Goal: Task Accomplishment & Management: Manage account settings

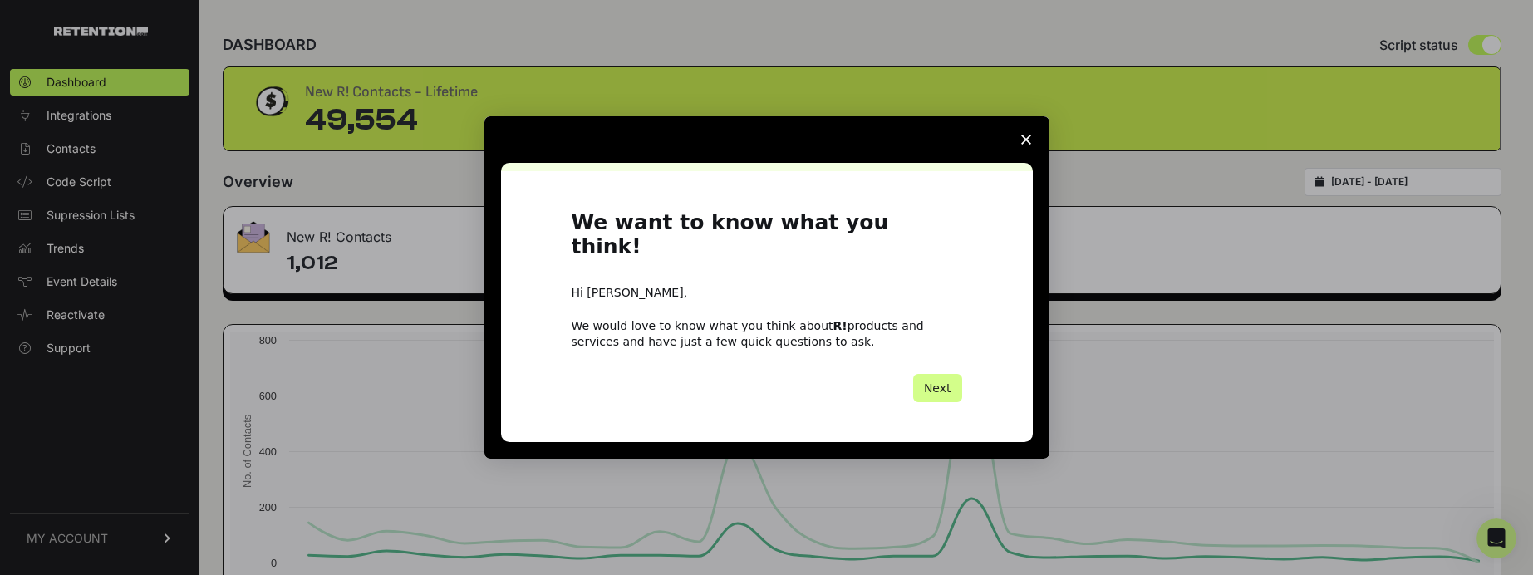
click at [1022, 157] on span "Close survey" at bounding box center [1026, 139] width 47 height 47
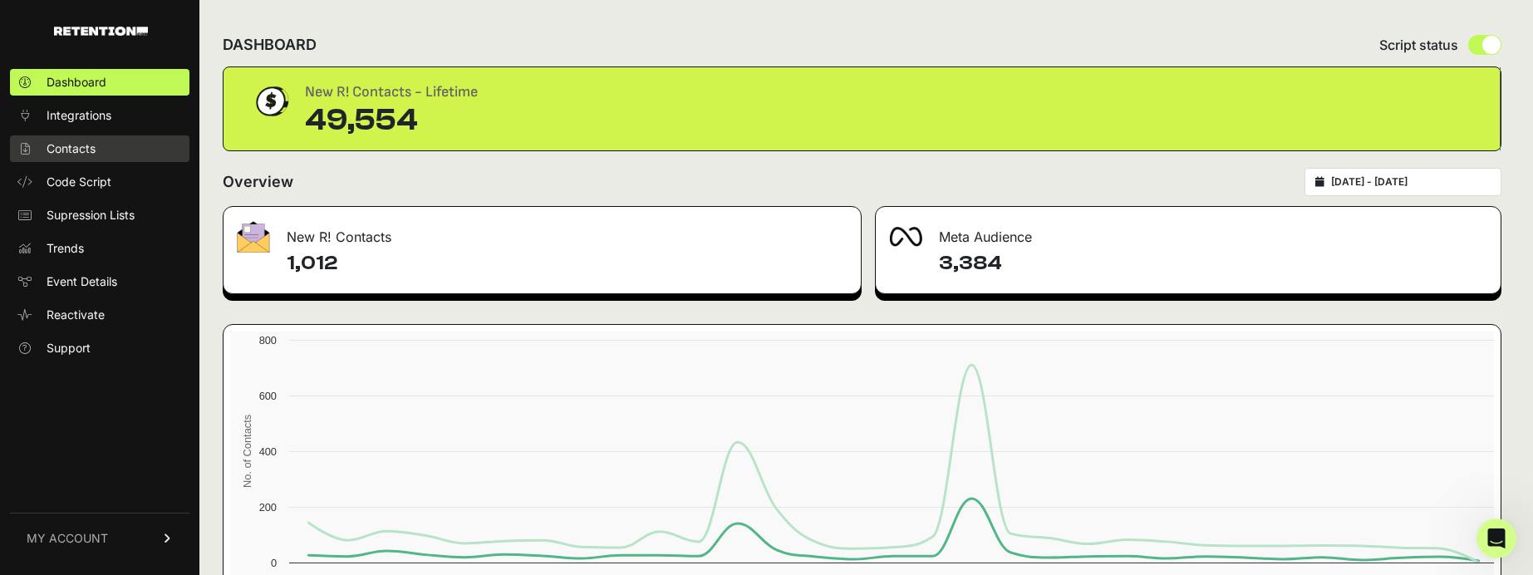
click at [92, 149] on span "Contacts" at bounding box center [71, 148] width 49 height 17
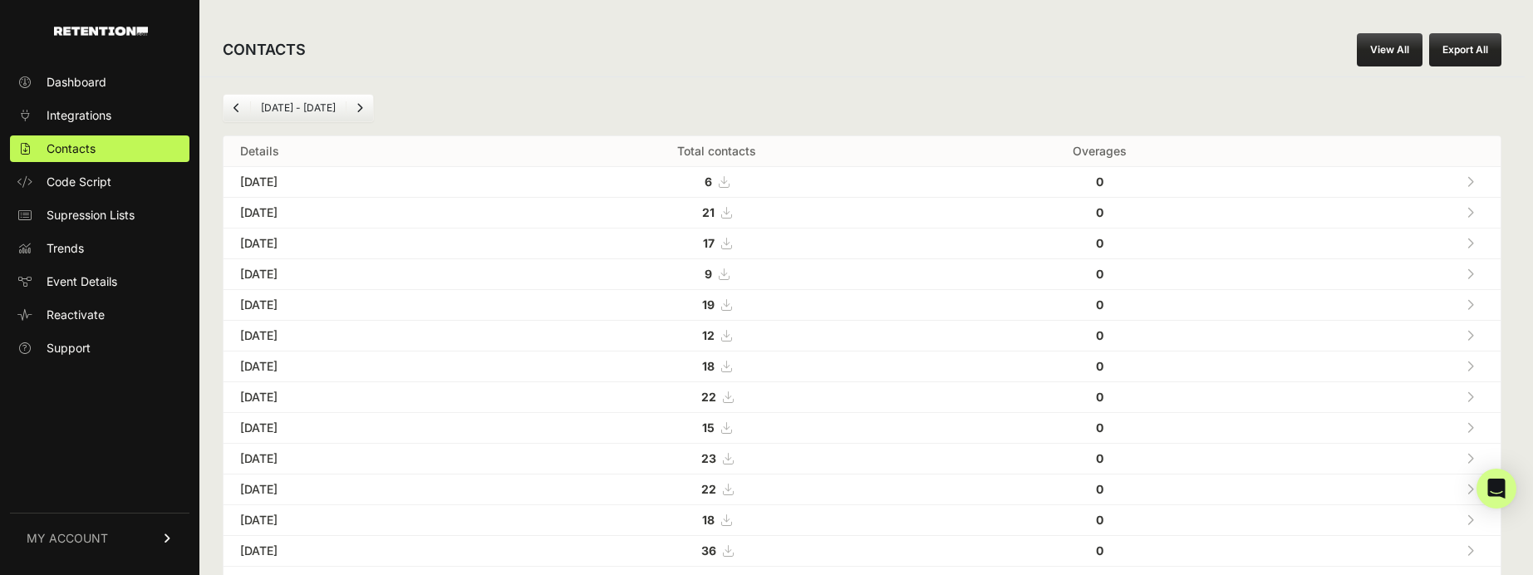
click at [1454, 52] on button "Export All" at bounding box center [1465, 49] width 72 height 33
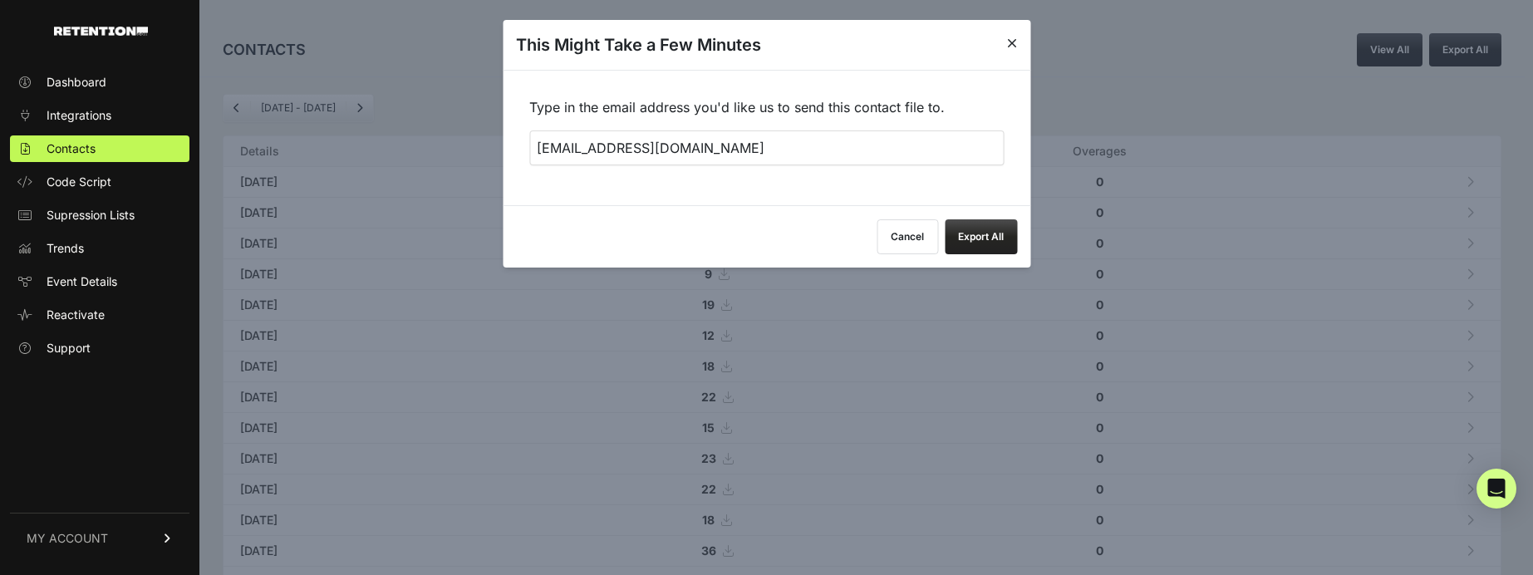
click at [922, 233] on button "Cancel" at bounding box center [907, 236] width 61 height 35
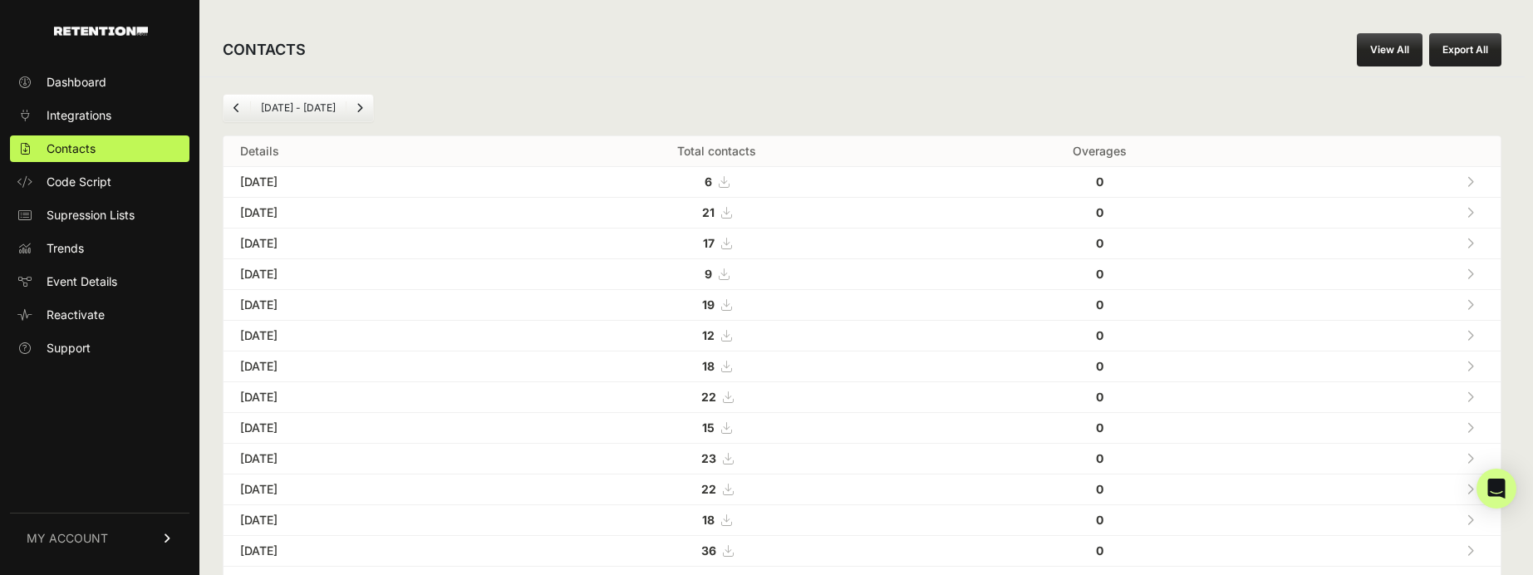
click at [1378, 48] on link "View All" at bounding box center [1390, 49] width 66 height 33
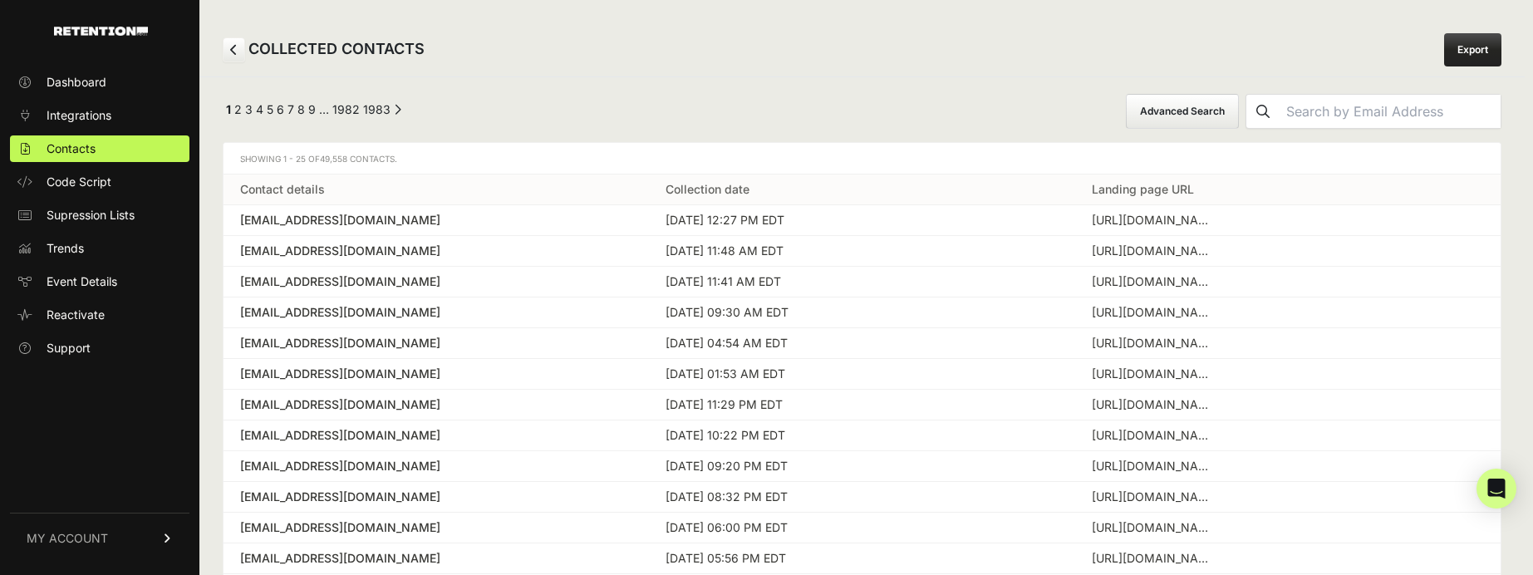
click at [1473, 54] on link "Export" at bounding box center [1472, 49] width 57 height 33
